Goal: Find specific page/section: Find specific page/section

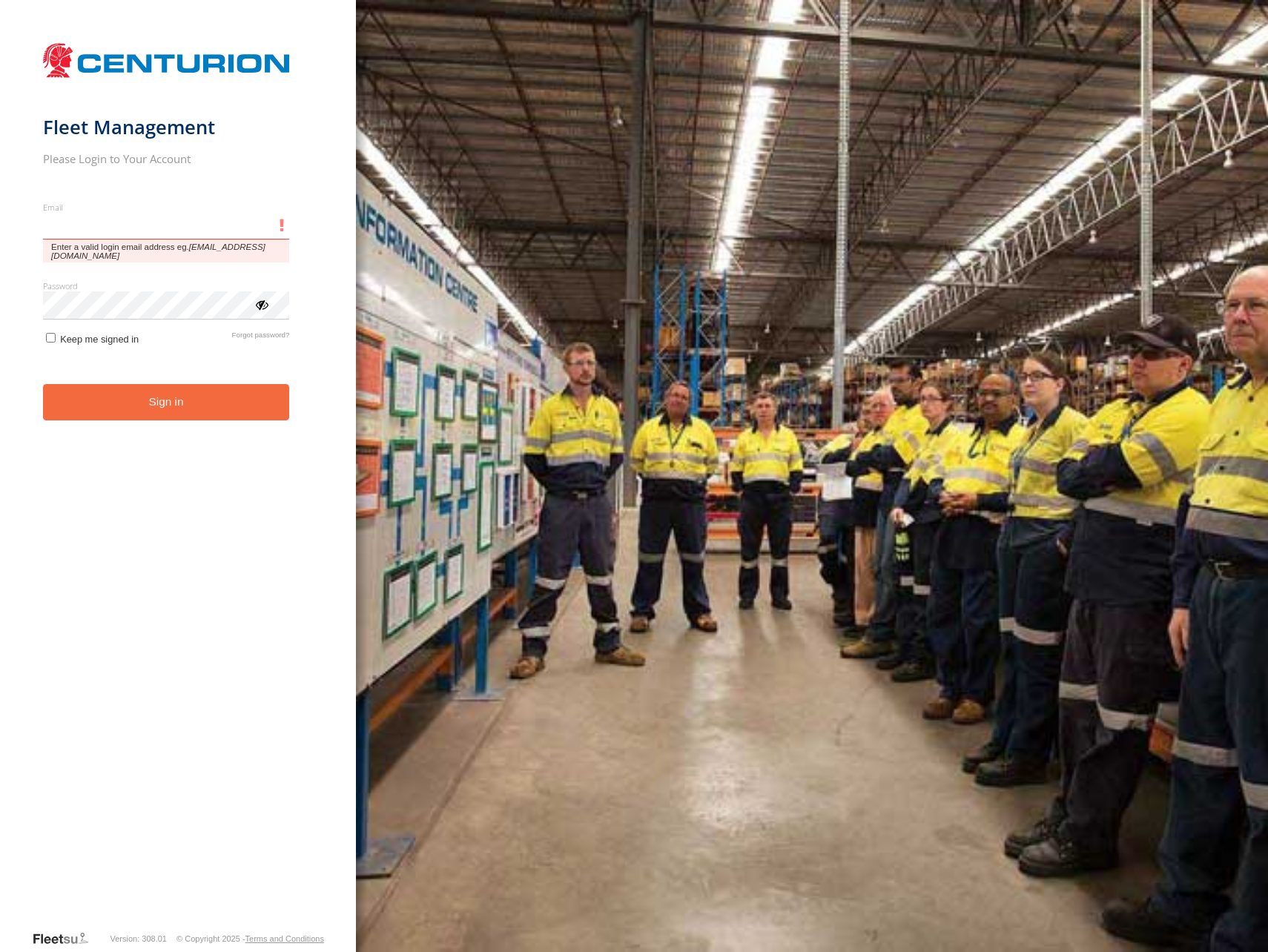
type input "**********"
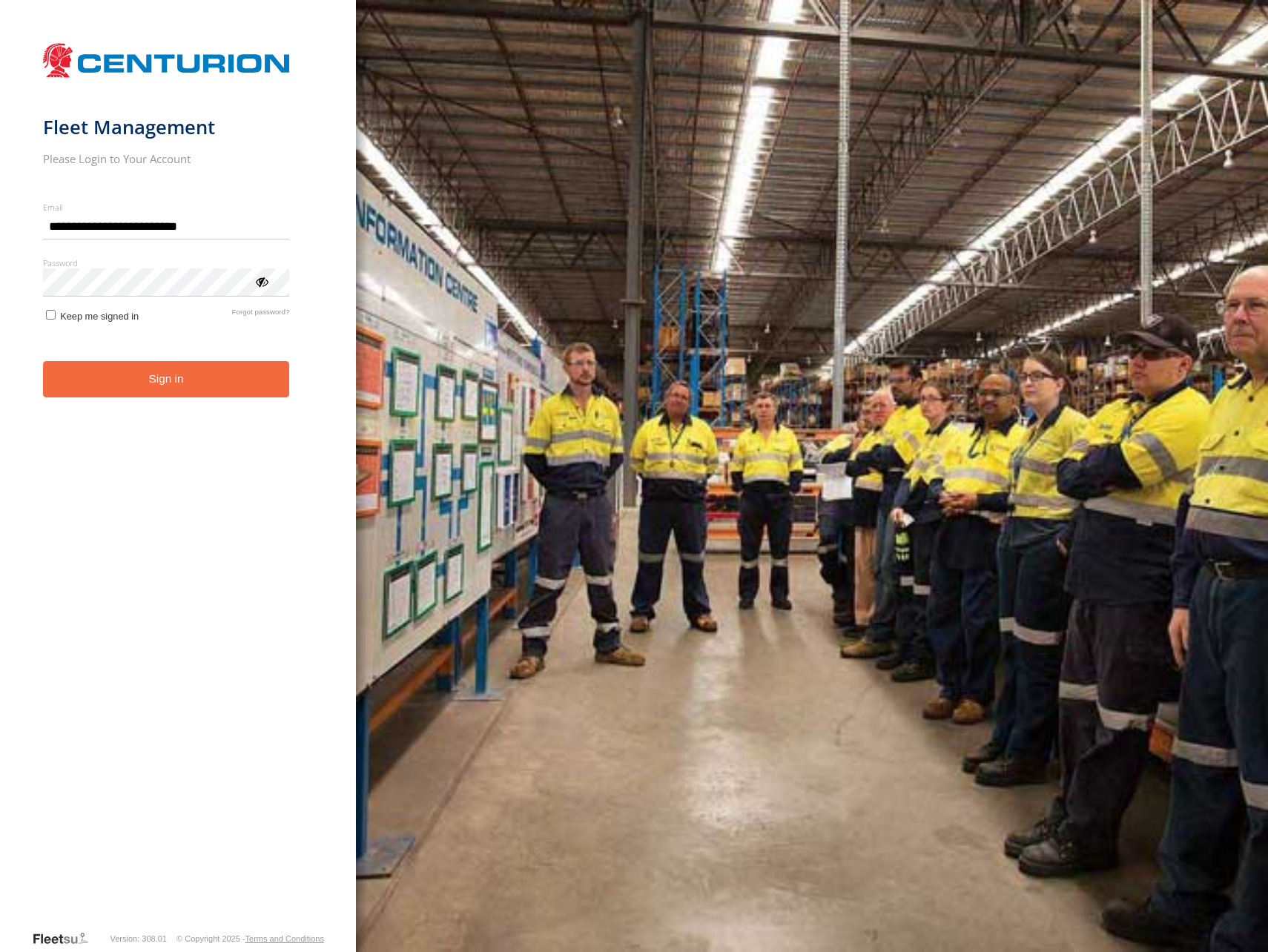
click at [115, 379] on button "Sign in" at bounding box center [166, 379] width 247 height 36
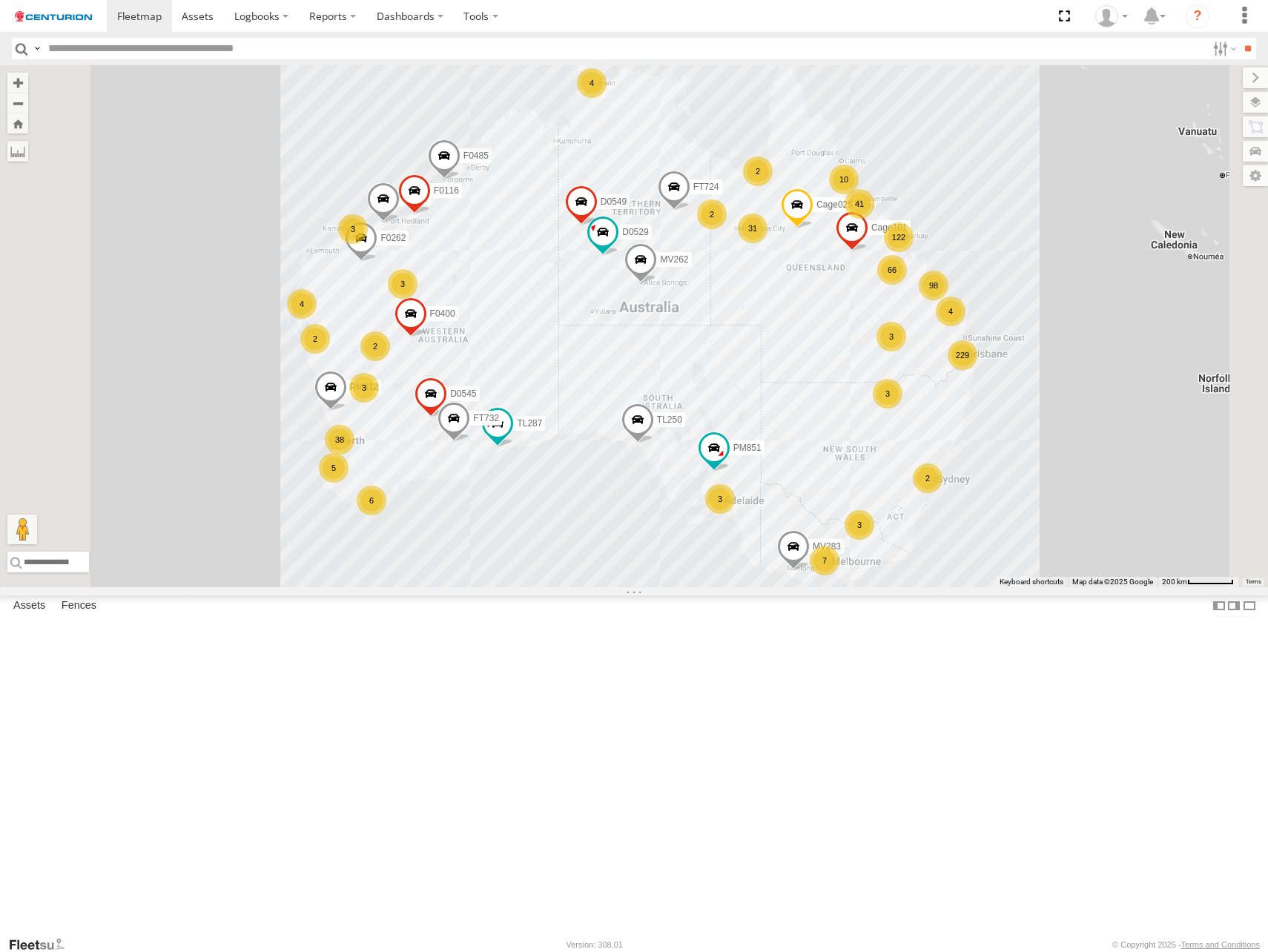
click at [75, 51] on input "text" at bounding box center [624, 48] width 1165 height 21
type input "*****"
click at [1239, 38] on input "**" at bounding box center [1247, 48] width 17 height 21
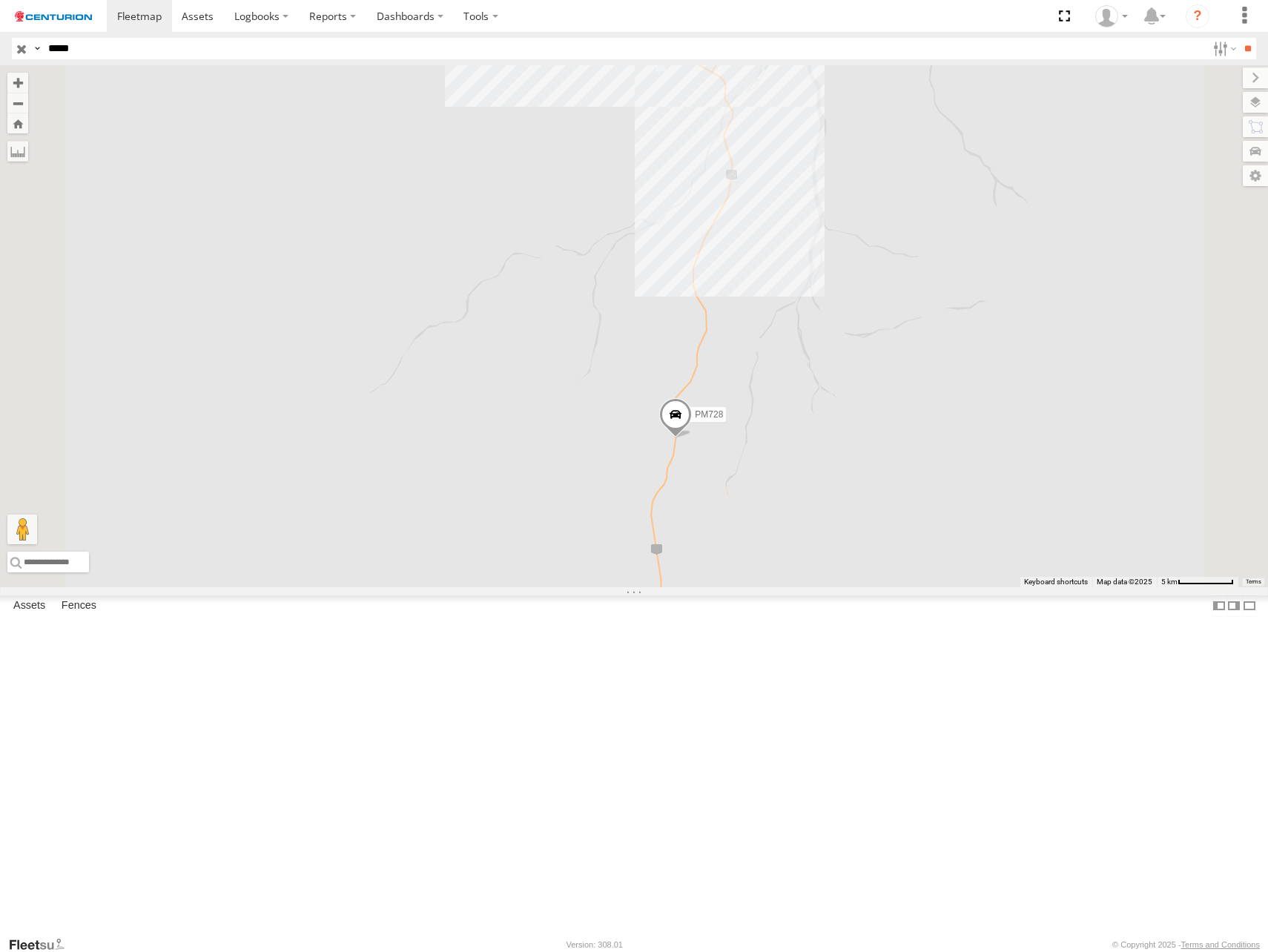
drag, startPoint x: 944, startPoint y: 217, endPoint x: 910, endPoint y: 488, distance: 273.1
click at [910, 488] on div "PM728" at bounding box center [634, 326] width 1268 height 522
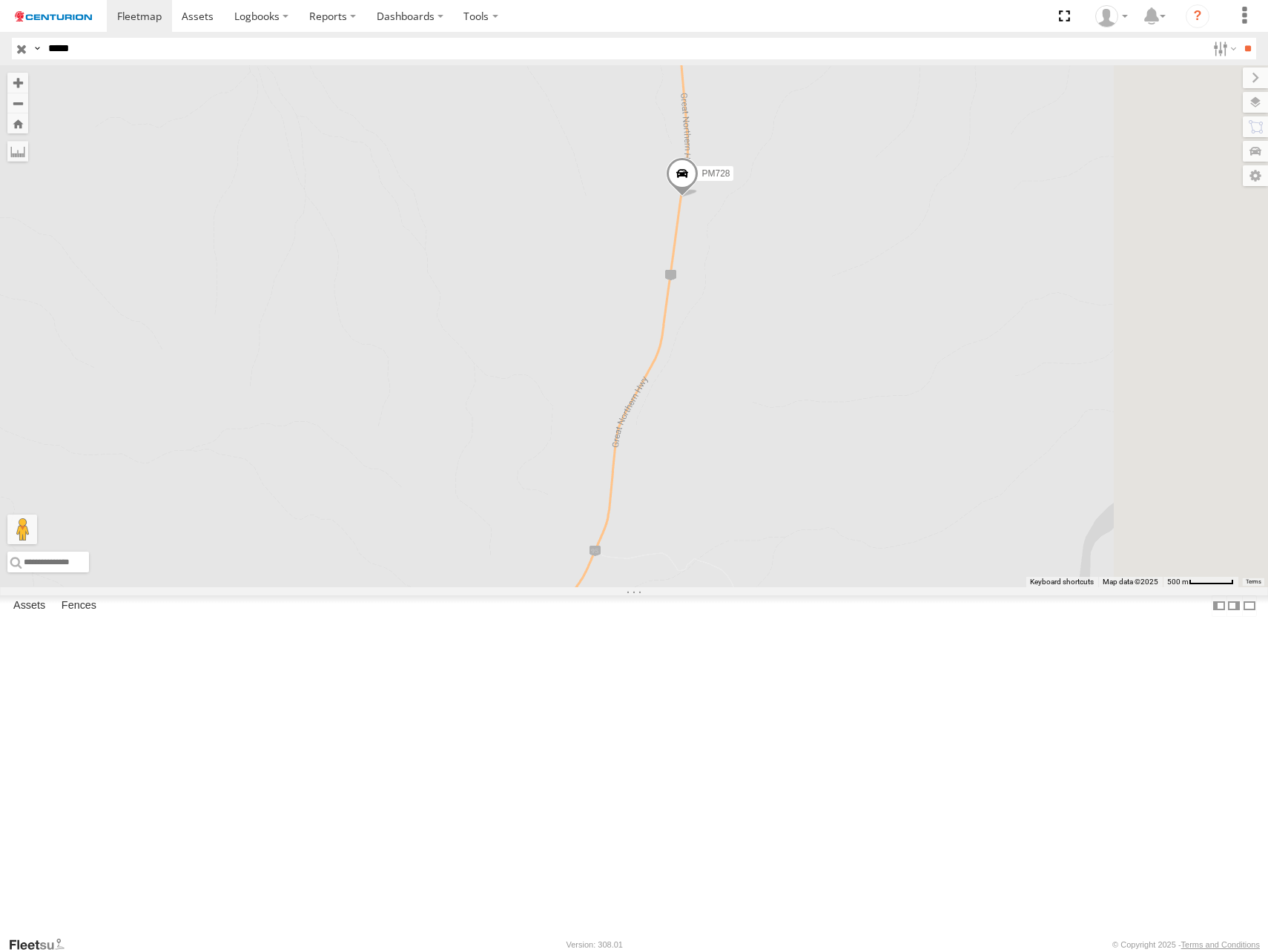
drag, startPoint x: 947, startPoint y: 665, endPoint x: 794, endPoint y: 476, distance: 243.2
click at [825, 504] on div "PM728" at bounding box center [634, 326] width 1268 height 522
drag, startPoint x: 673, startPoint y: 744, endPoint x: 833, endPoint y: 527, distance: 269.6
click at [840, 538] on div "PM728" at bounding box center [634, 326] width 1268 height 522
drag, startPoint x: 870, startPoint y: 513, endPoint x: 844, endPoint y: 368, distance: 147.3
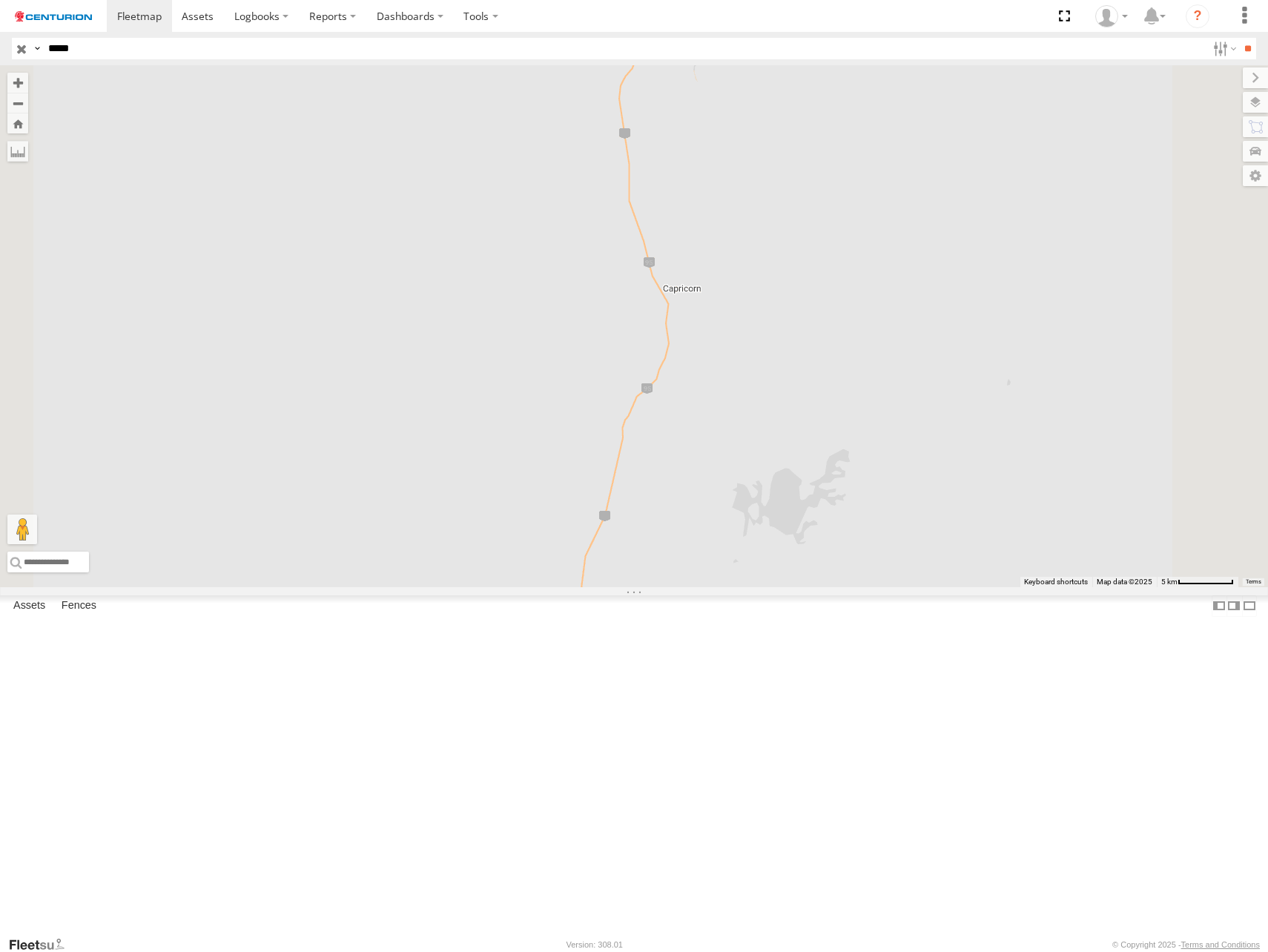
click at [844, 368] on div "PM728" at bounding box center [634, 326] width 1268 height 522
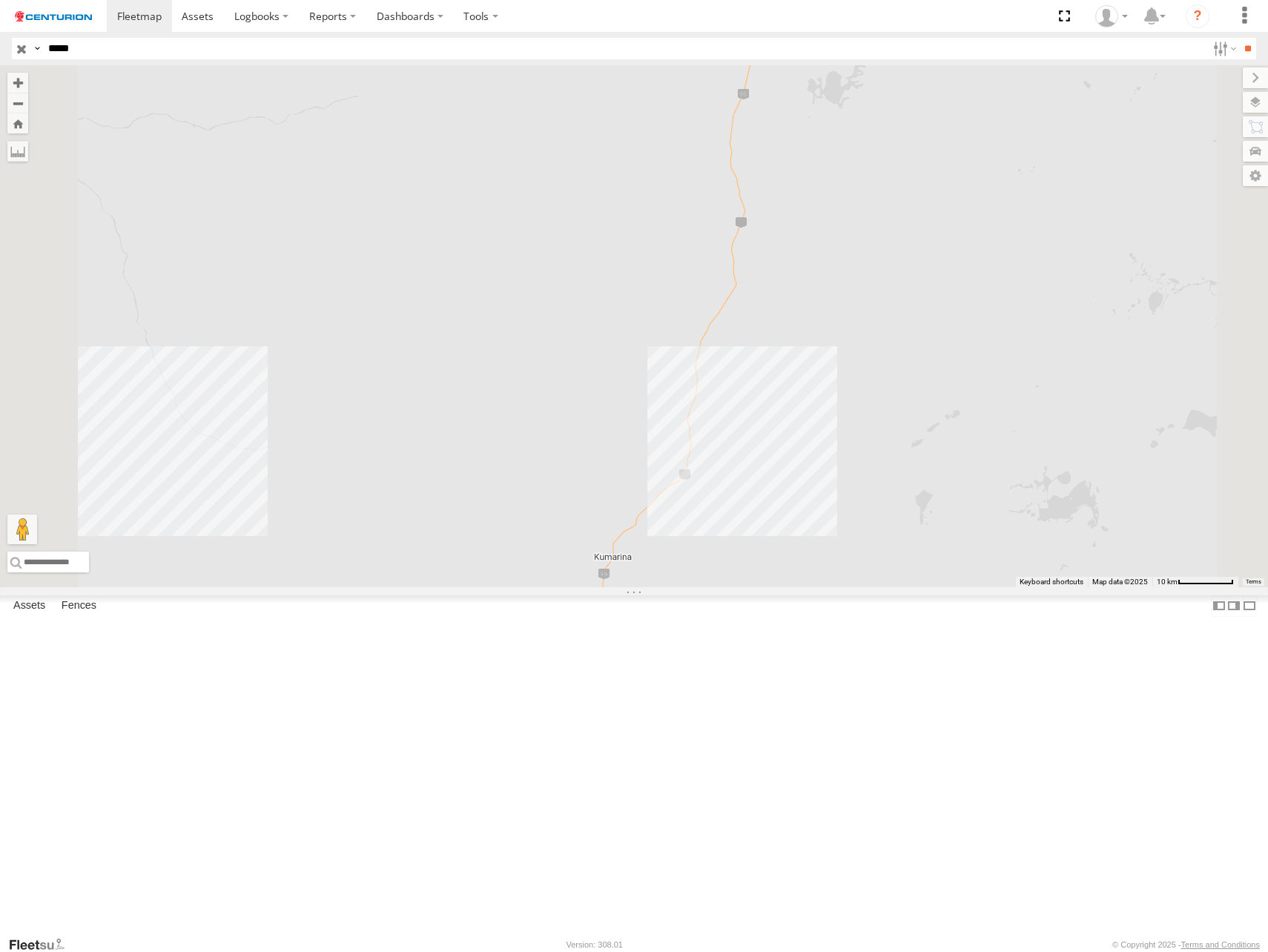
drag, startPoint x: 765, startPoint y: 918, endPoint x: 876, endPoint y: 692, distance: 251.8
click at [876, 587] on div "PM728" at bounding box center [634, 326] width 1268 height 522
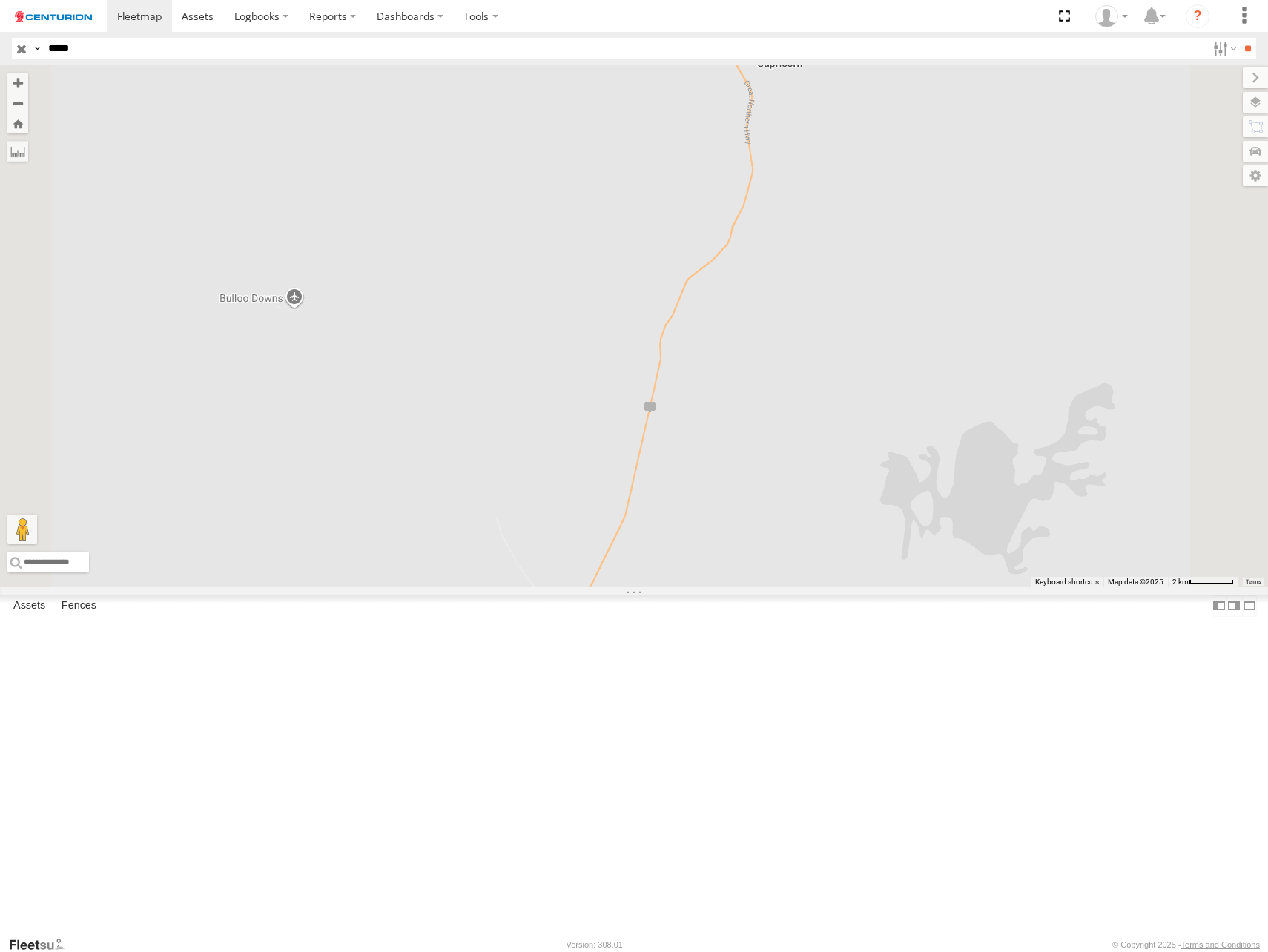
drag, startPoint x: 962, startPoint y: 245, endPoint x: 862, endPoint y: 780, distance: 544.3
click at [862, 587] on div at bounding box center [634, 326] width 1268 height 522
click at [0, 0] on div "PM728 Linehaul Great Northern Hwy Capricorn -23.68421 119.745" at bounding box center [0, 0] width 0 height 0
click at [0, 0] on div "PM728" at bounding box center [0, 0] width 0 height 0
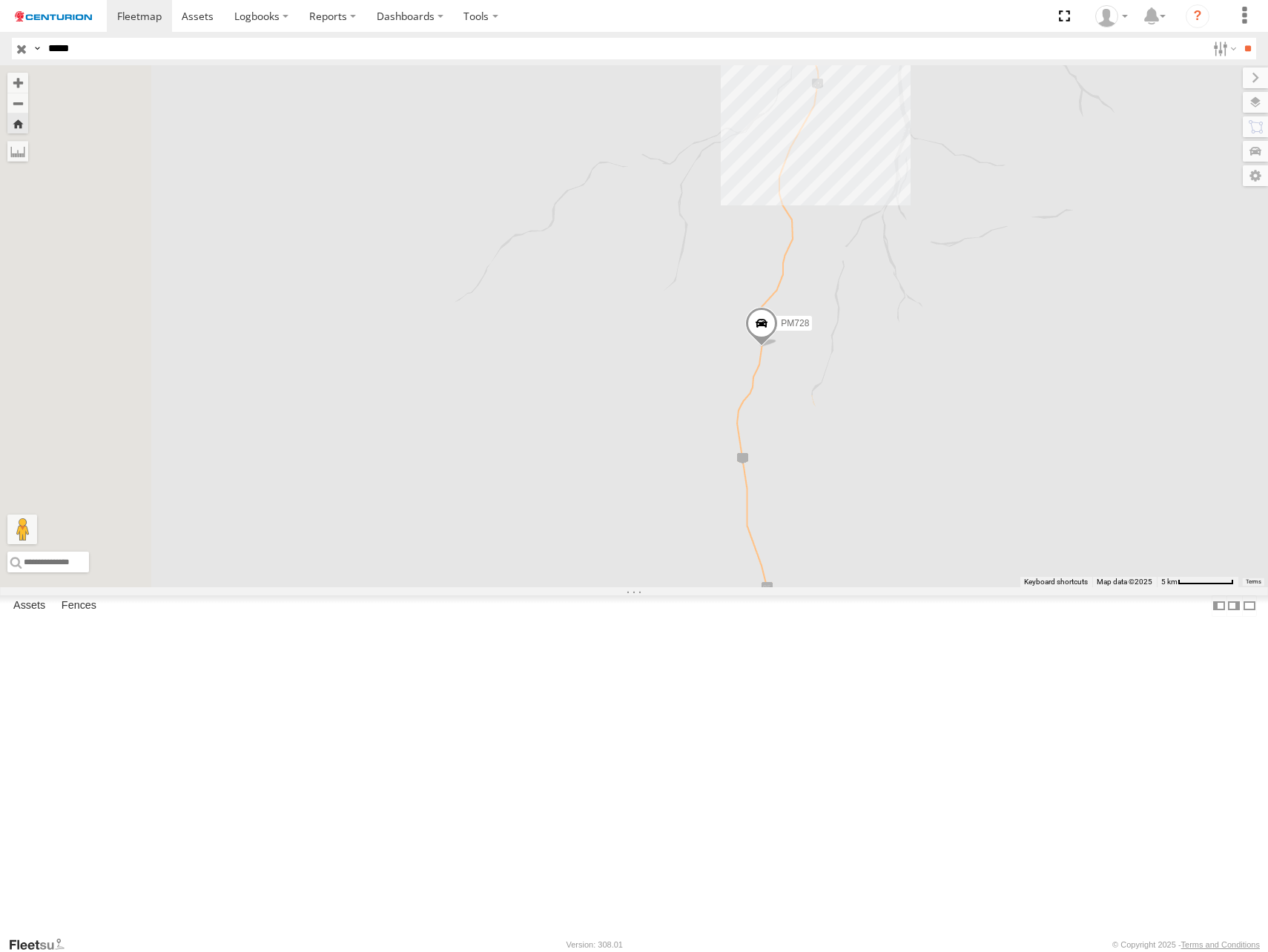
drag, startPoint x: 880, startPoint y: 356, endPoint x: 953, endPoint y: 399, distance: 84.7
click at [953, 399] on div "PM728" at bounding box center [634, 326] width 1268 height 522
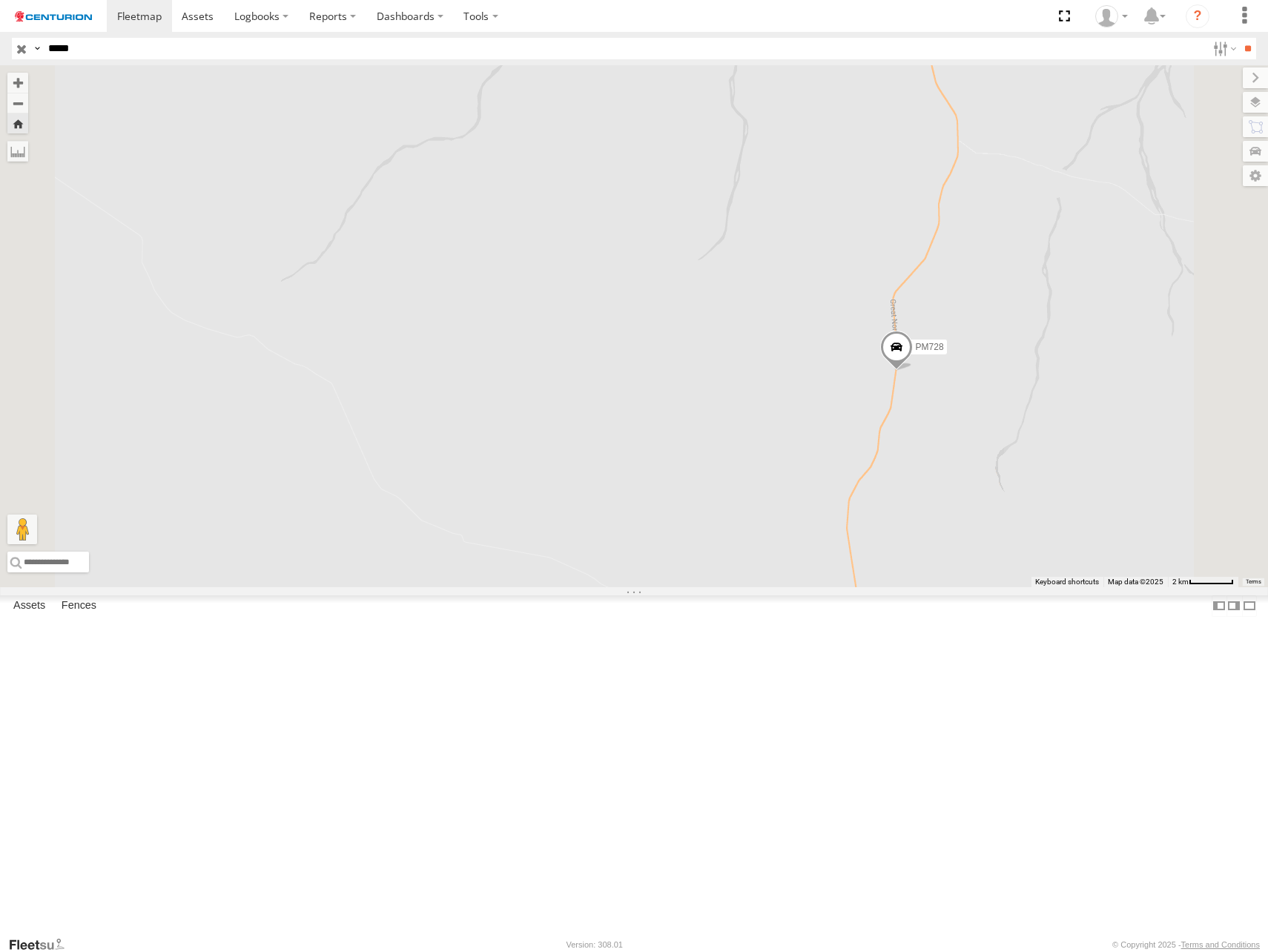
click at [913, 371] on span at bounding box center [897, 352] width 33 height 40
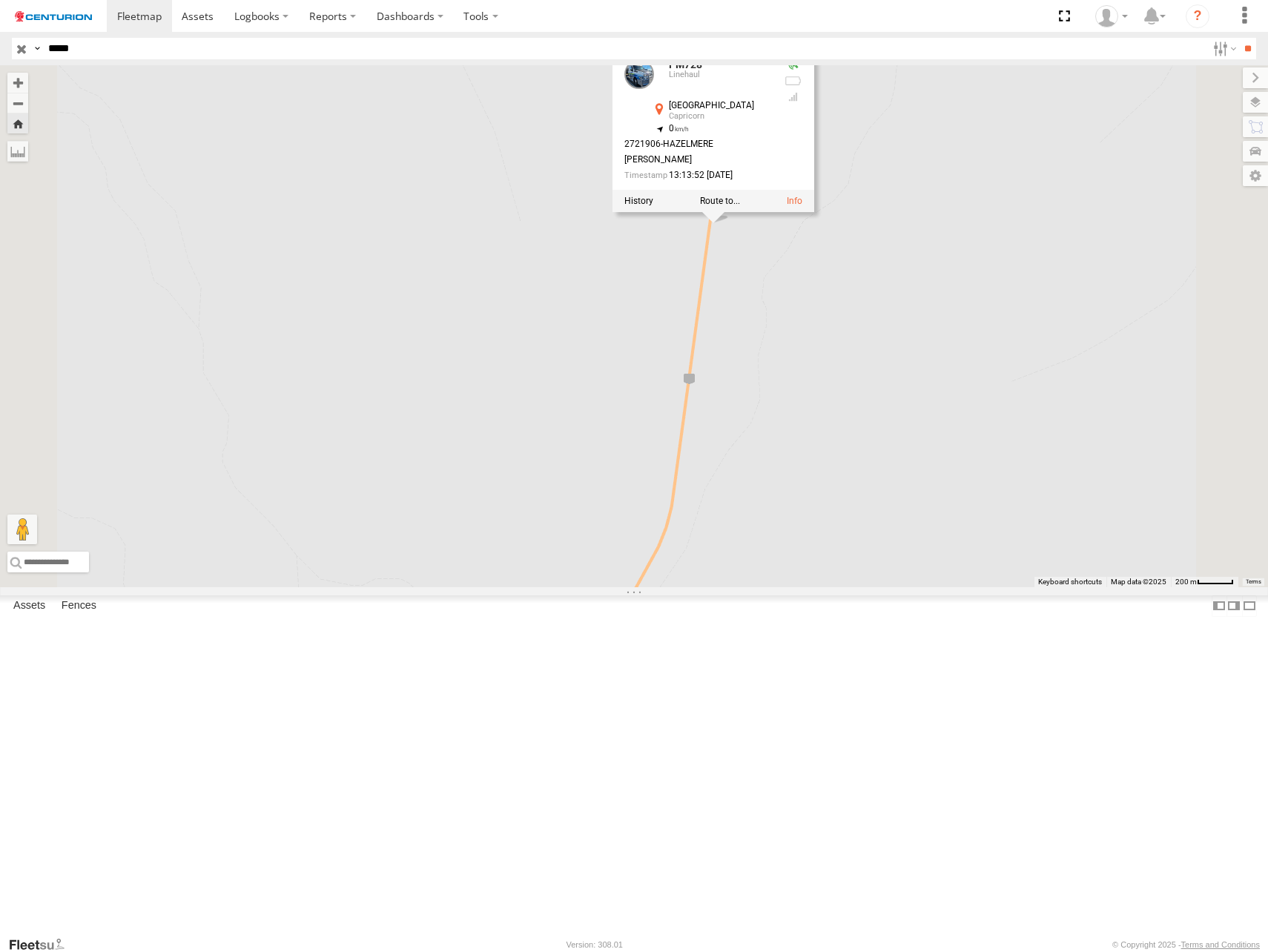
drag, startPoint x: 888, startPoint y: 376, endPoint x: 888, endPoint y: 457, distance: 81.0
click at [888, 457] on div "PM728 PM728 Linehaul Great Northern Hwy Capricorn -23.68421 , 119.74501 0 27219…" at bounding box center [634, 326] width 1268 height 522
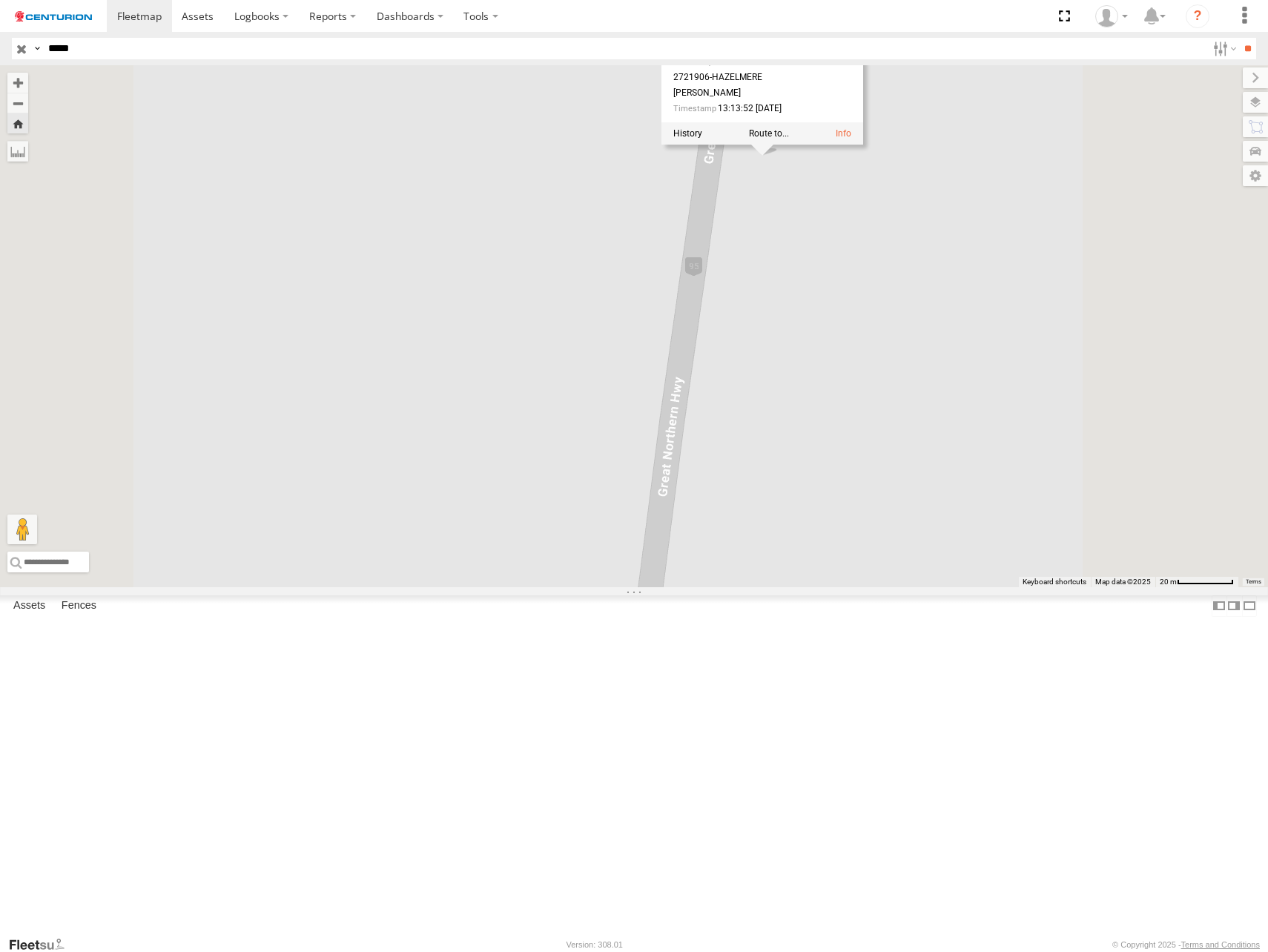
click at [863, 145] on div "PM728 Linehaul Great Northern Hwy Capricorn -23.68421 , 119.74501 0 2721906-HAZ…" at bounding box center [762, 63] width 202 height 164
click at [944, 358] on div "PM728 PM728 Linehaul Great Northern Hwy Capricorn -23.68421 , 119.74501 0 27219…" at bounding box center [634, 326] width 1268 height 522
click at [0, 0] on span at bounding box center [0, 0] width 0 height 0
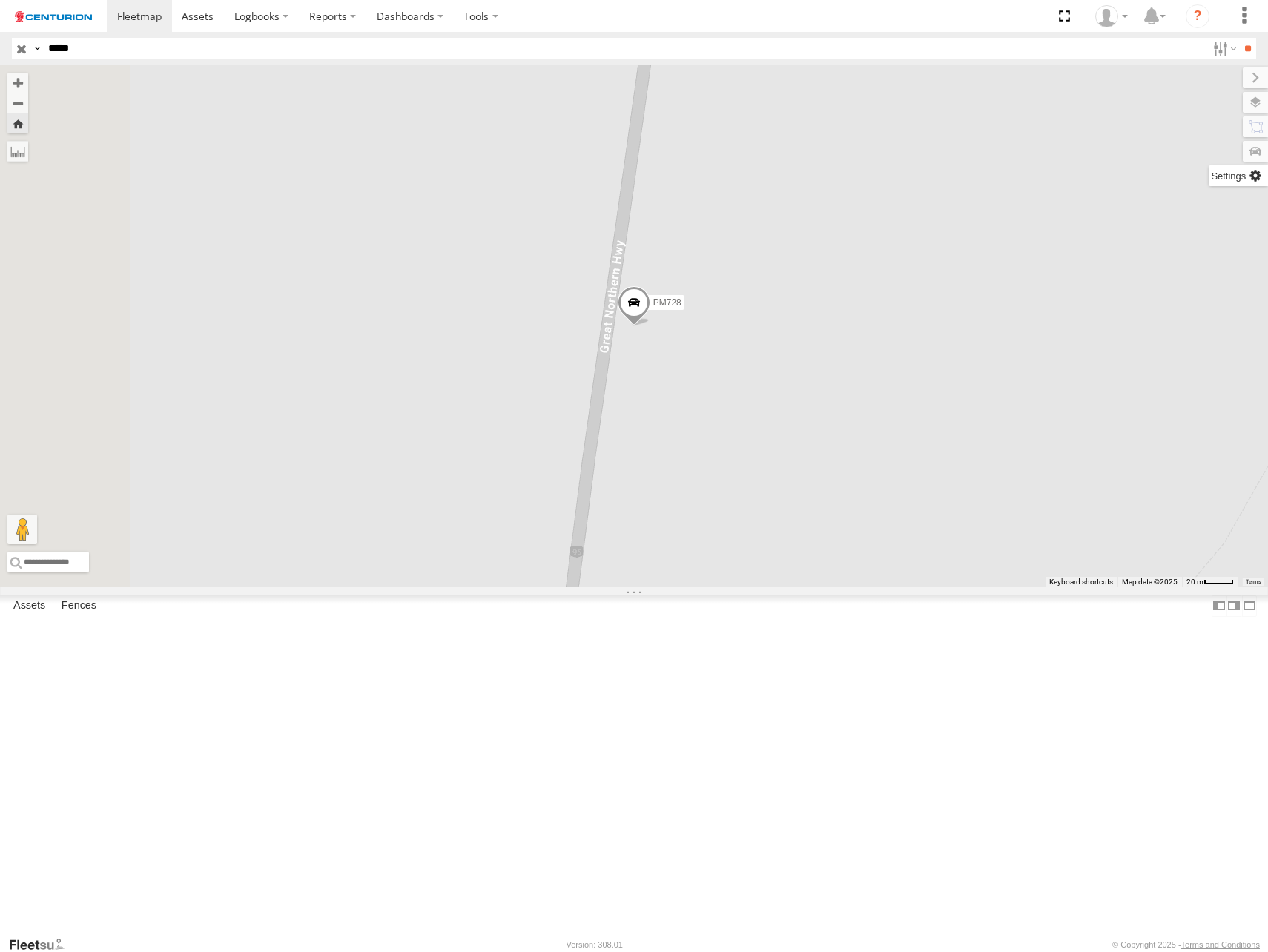
click at [1261, 165] on label at bounding box center [1238, 175] width 59 height 21
click at [1214, 142] on label at bounding box center [1241, 151] width 54 height 21
click at [1219, 77] on label at bounding box center [1243, 77] width 49 height 21
drag, startPoint x: 855, startPoint y: 462, endPoint x: 804, endPoint y: 561, distance: 111.4
click at [804, 561] on div "PM728" at bounding box center [634, 326] width 1268 height 522
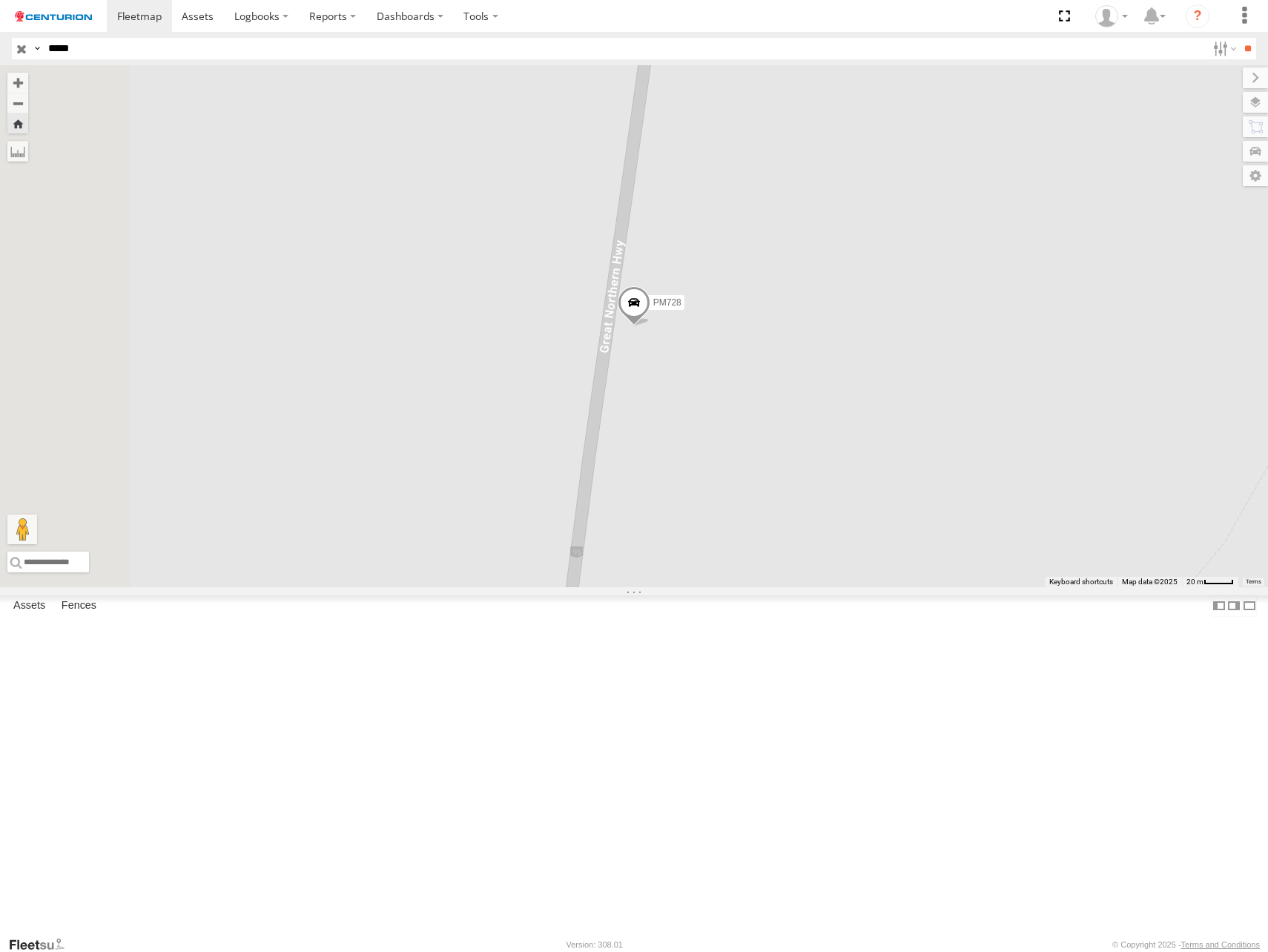
click at [821, 517] on div "PM728" at bounding box center [634, 326] width 1268 height 522
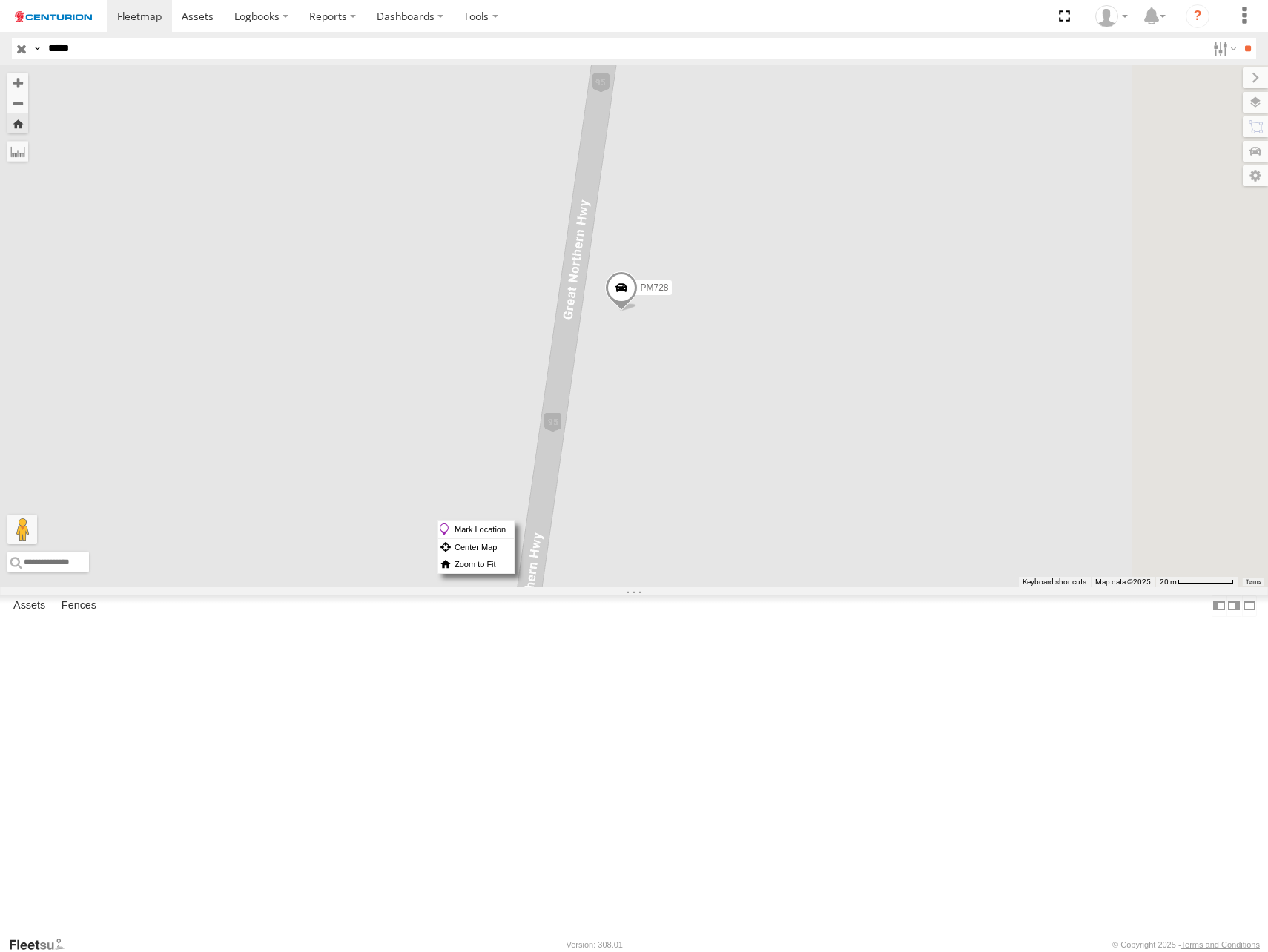
click at [638, 312] on span at bounding box center [622, 292] width 33 height 40
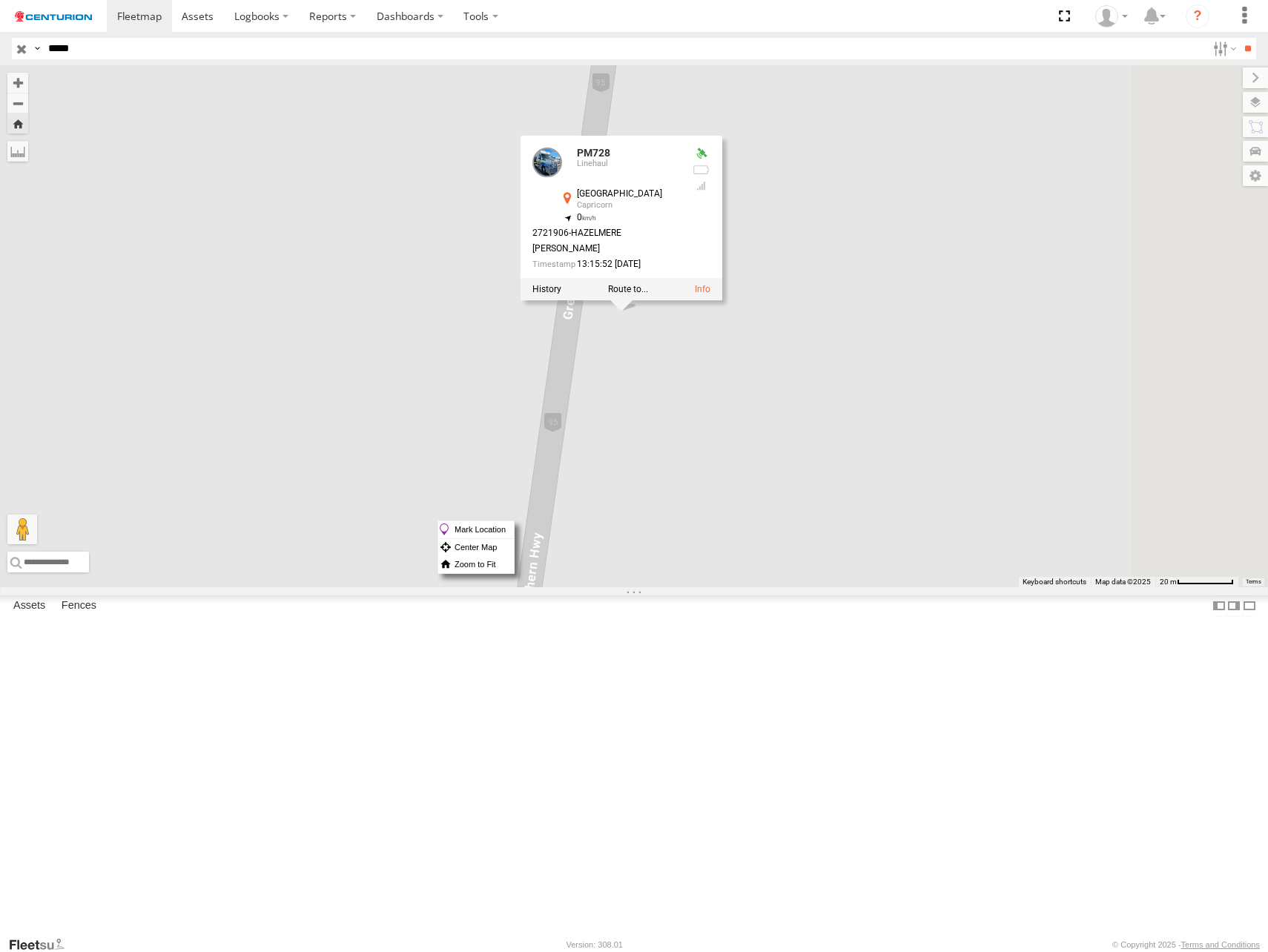
click at [772, 527] on div "PM728 PM728 Linehaul Great Northern Hwy Capricorn -23.68421 , 119.74501 0 27219…" at bounding box center [634, 326] width 1268 height 522
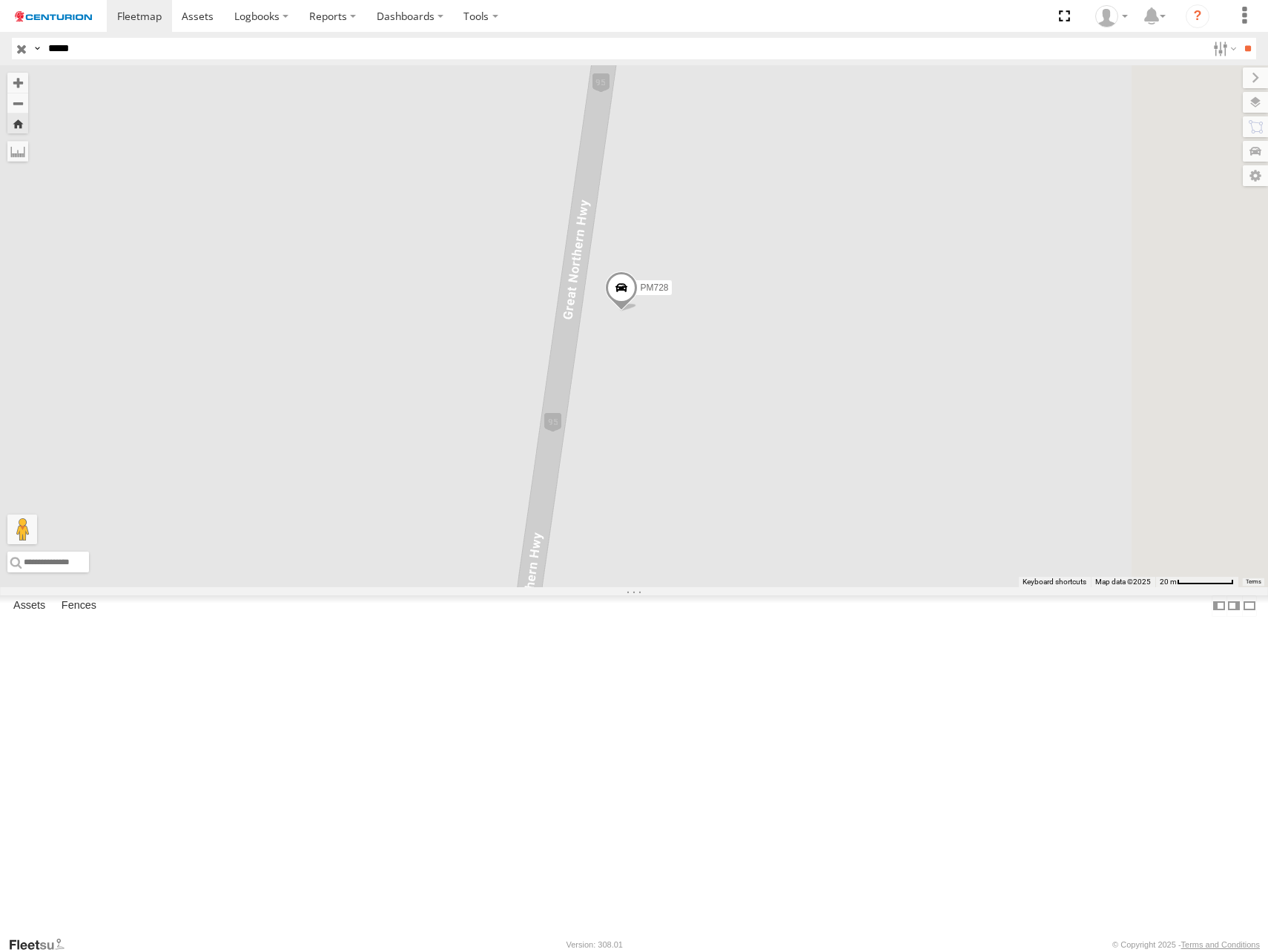
click at [1170, 586] on span "20 m" at bounding box center [1168, 582] width 17 height 8
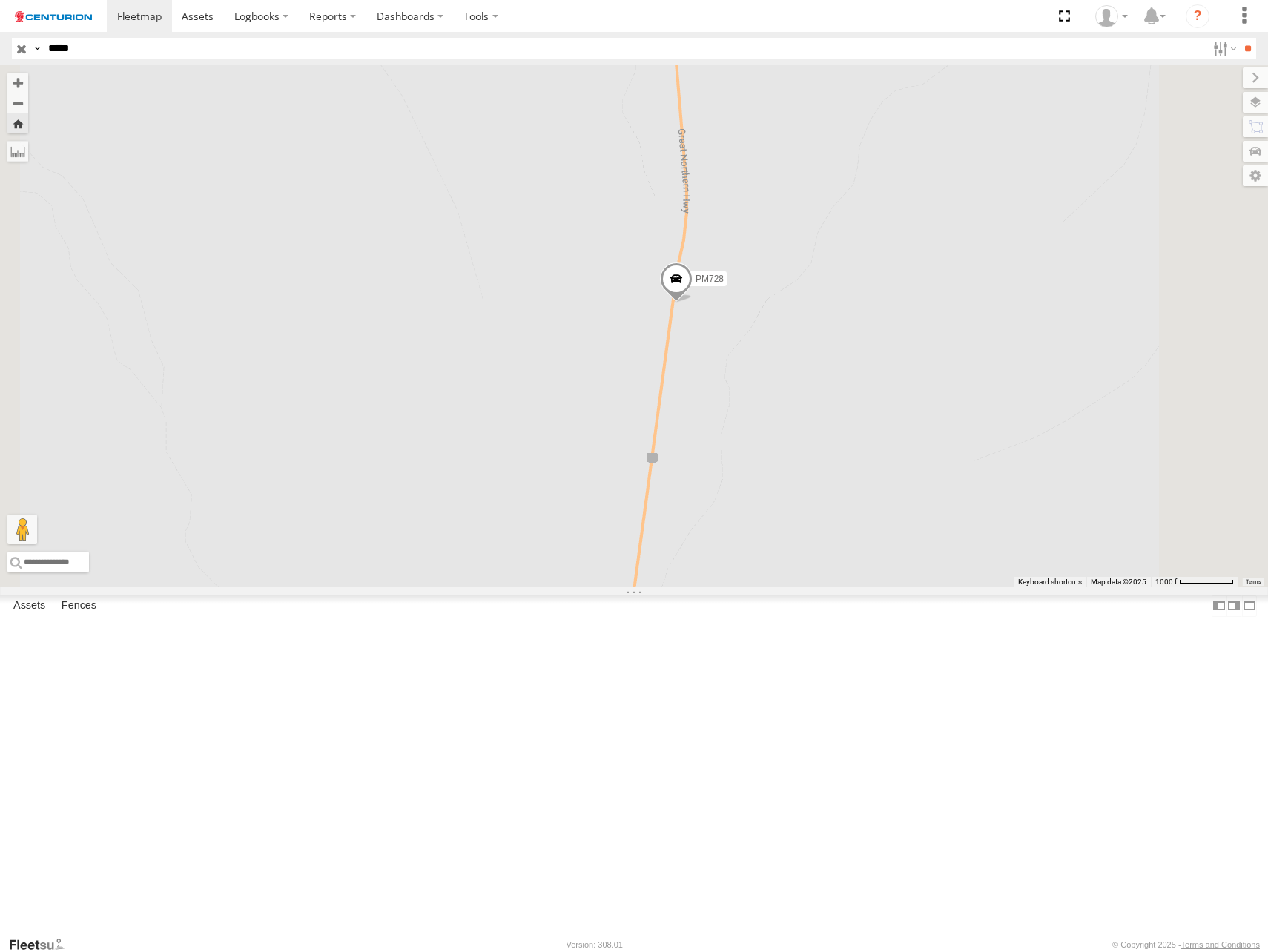
drag, startPoint x: 774, startPoint y: 340, endPoint x: 849, endPoint y: 399, distance: 95.4
click at [849, 399] on div "PM728" at bounding box center [634, 326] width 1268 height 522
click at [705, 311] on span at bounding box center [688, 291] width 33 height 40
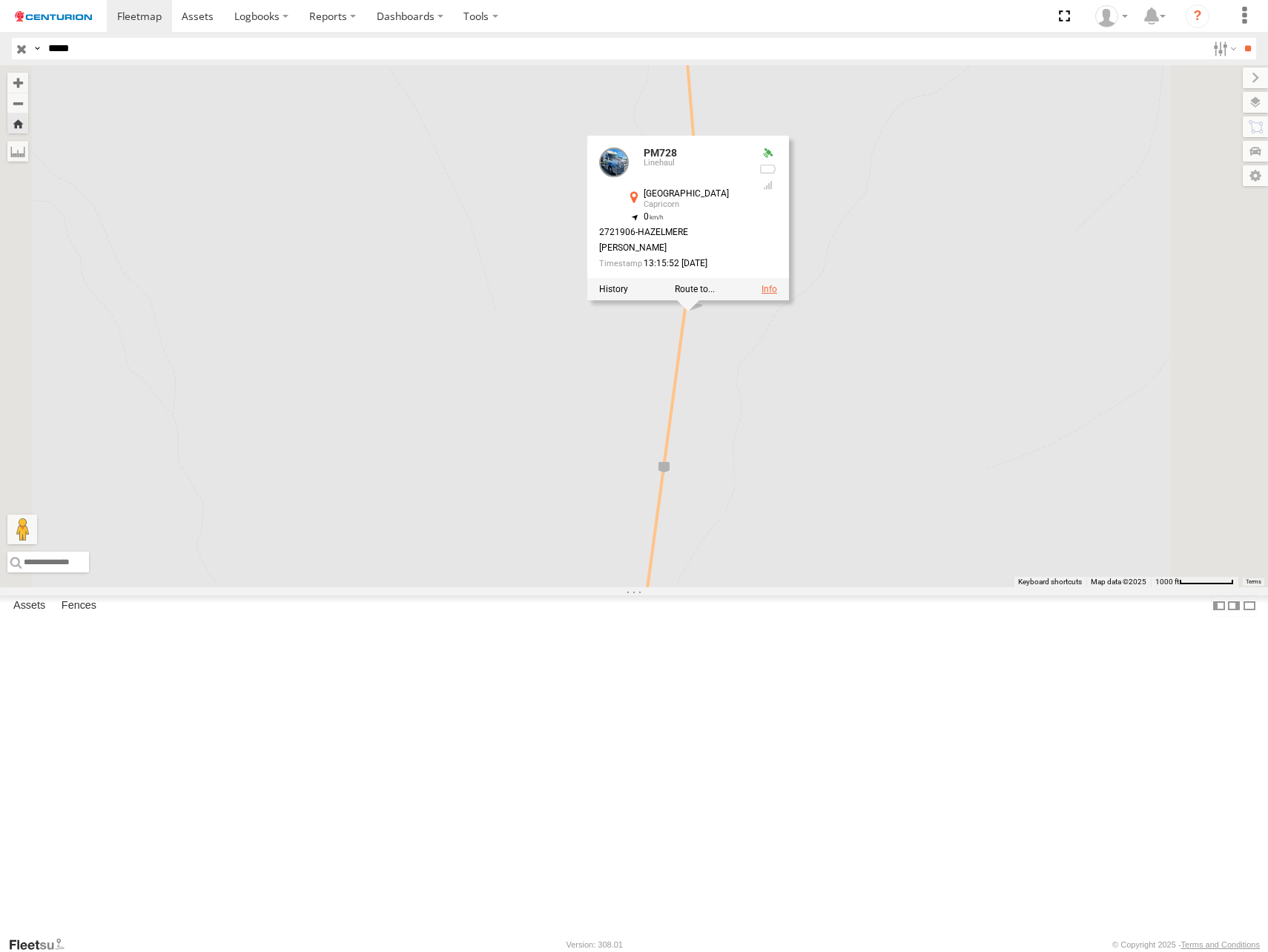
click at [777, 294] on link at bounding box center [769, 289] width 16 height 11
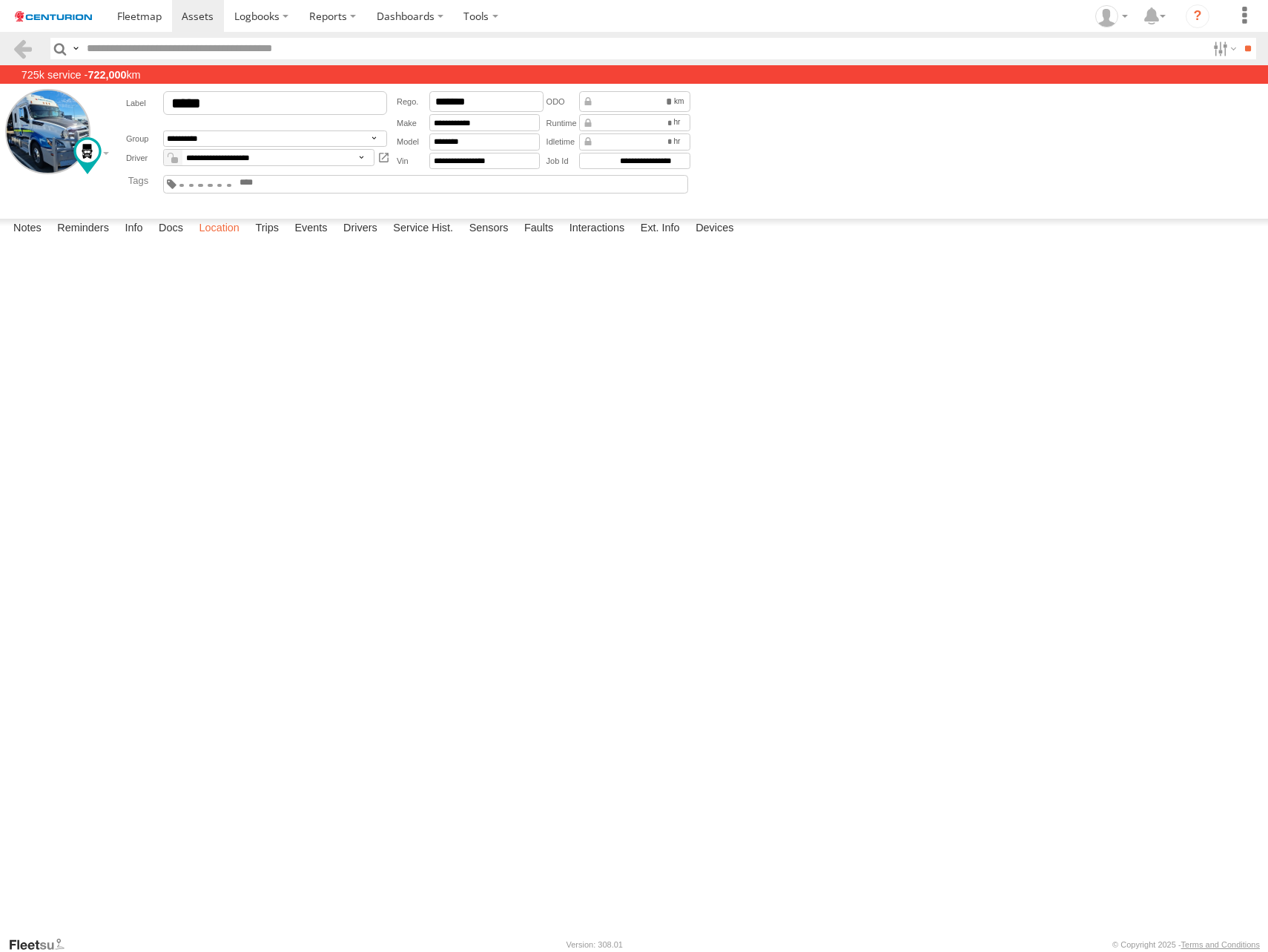
click at [240, 240] on label "Location" at bounding box center [219, 228] width 56 height 21
drag, startPoint x: 240, startPoint y: 920, endPoint x: 210, endPoint y: 918, distance: 30.1
click at [210, 240] on label "Location" at bounding box center [219, 228] width 56 height 21
click at [0, 0] on label at bounding box center [0, 0] width 0 height 0
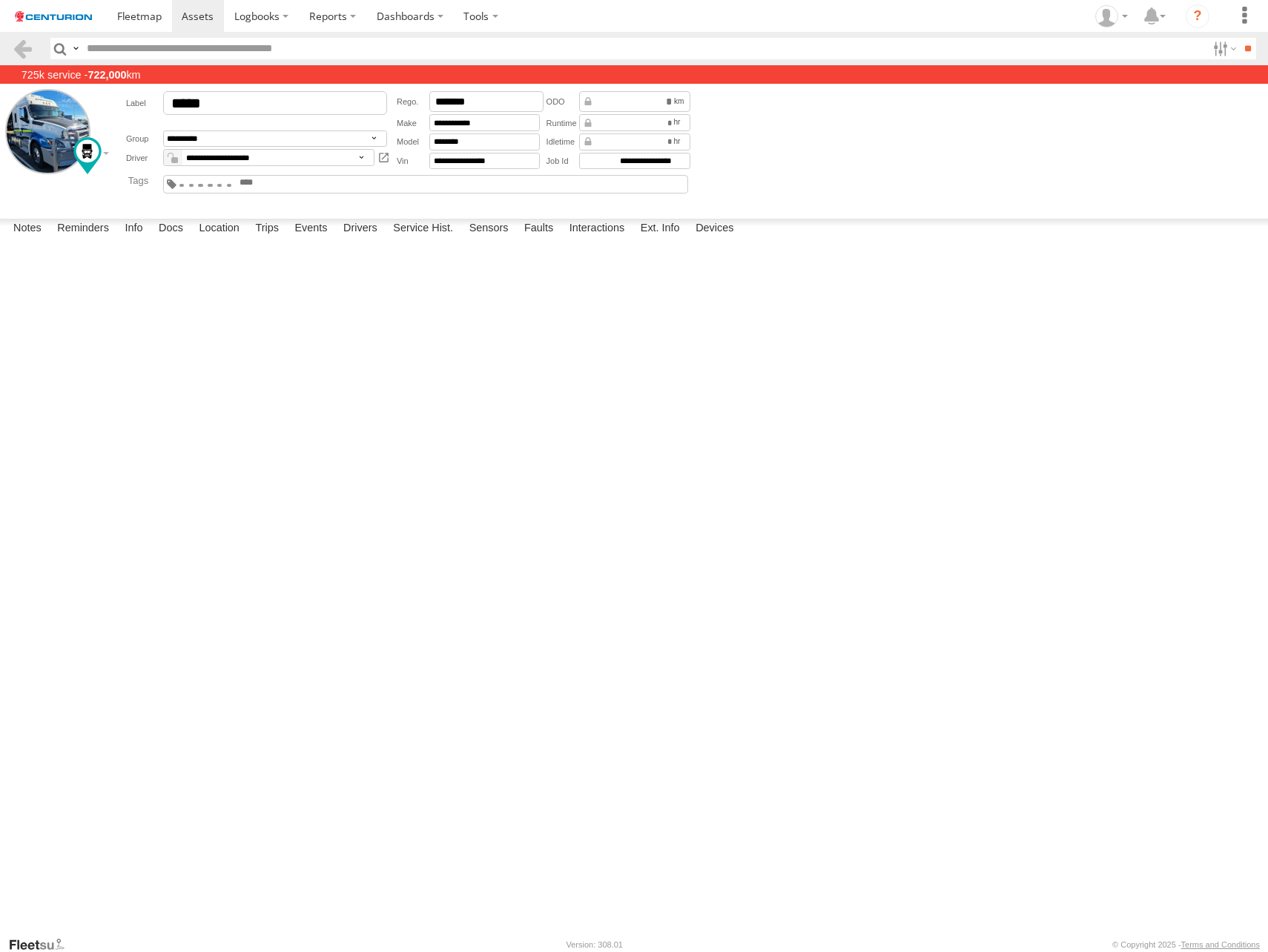
click at [0, 0] on label at bounding box center [0, 0] width 0 height 0
click at [0, 0] on span "Show Mouse Coordinates" at bounding box center [0, 0] width 0 height 0
click at [0, 0] on label at bounding box center [0, 0] width 0 height 0
